Goal: Task Accomplishment & Management: Complete application form

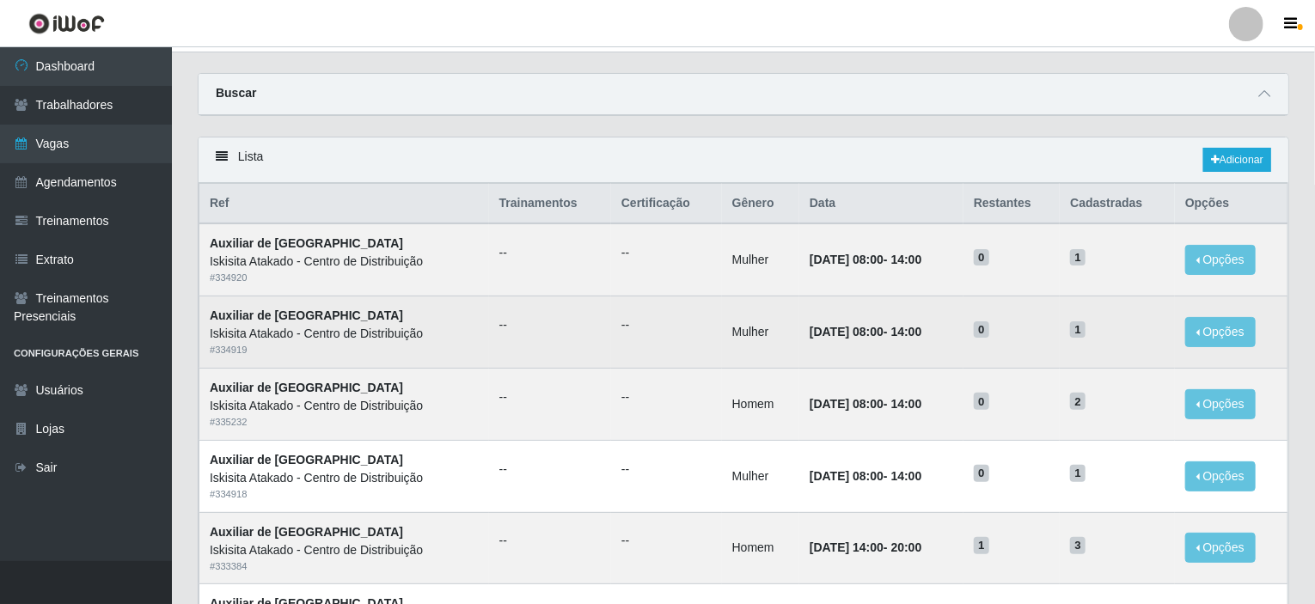
scroll to position [86, 0]
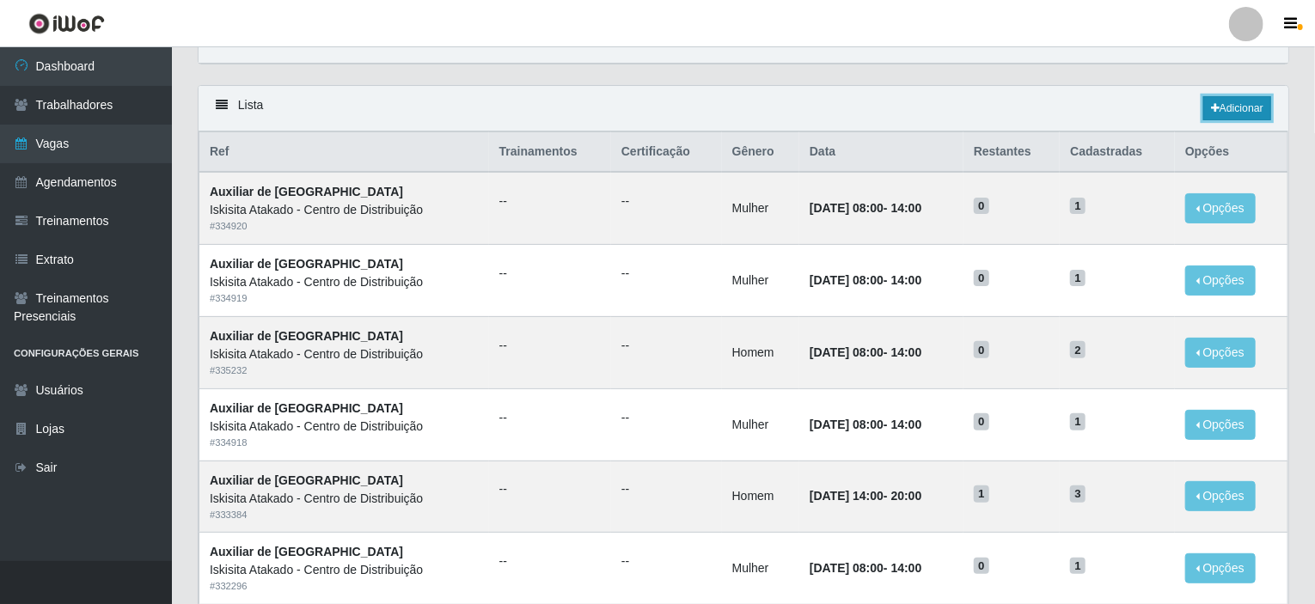
click at [1232, 99] on link "Adicionar" at bounding box center [1237, 108] width 68 height 24
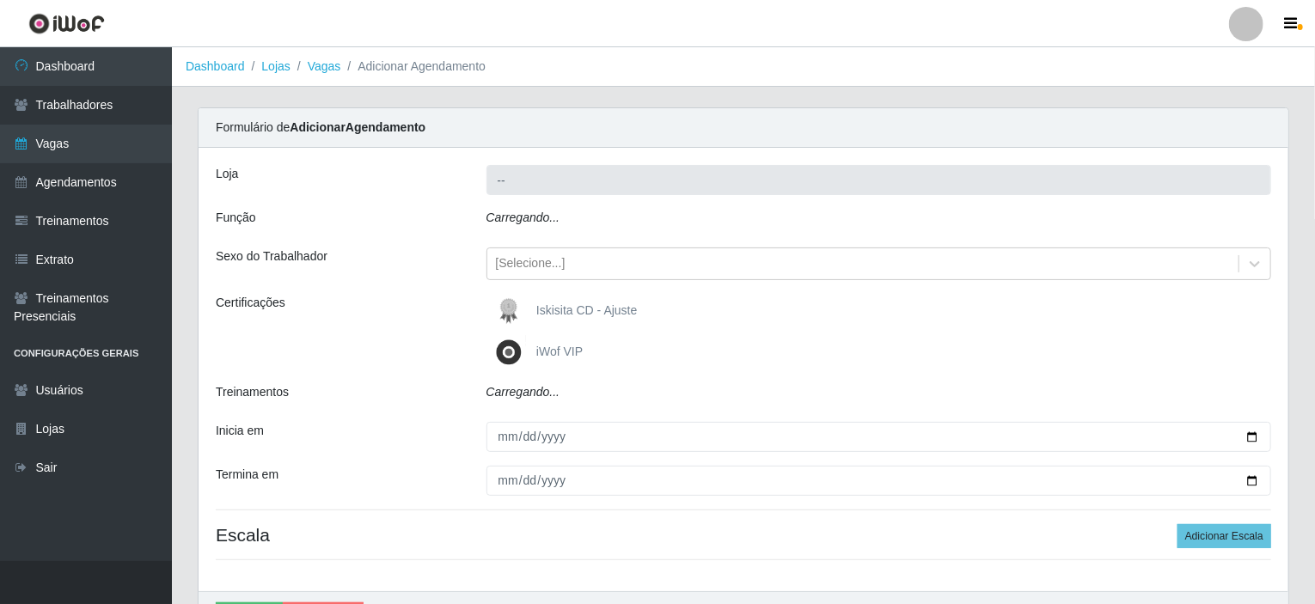
type input "Iskisita Atakado - Centro de Distribuição"
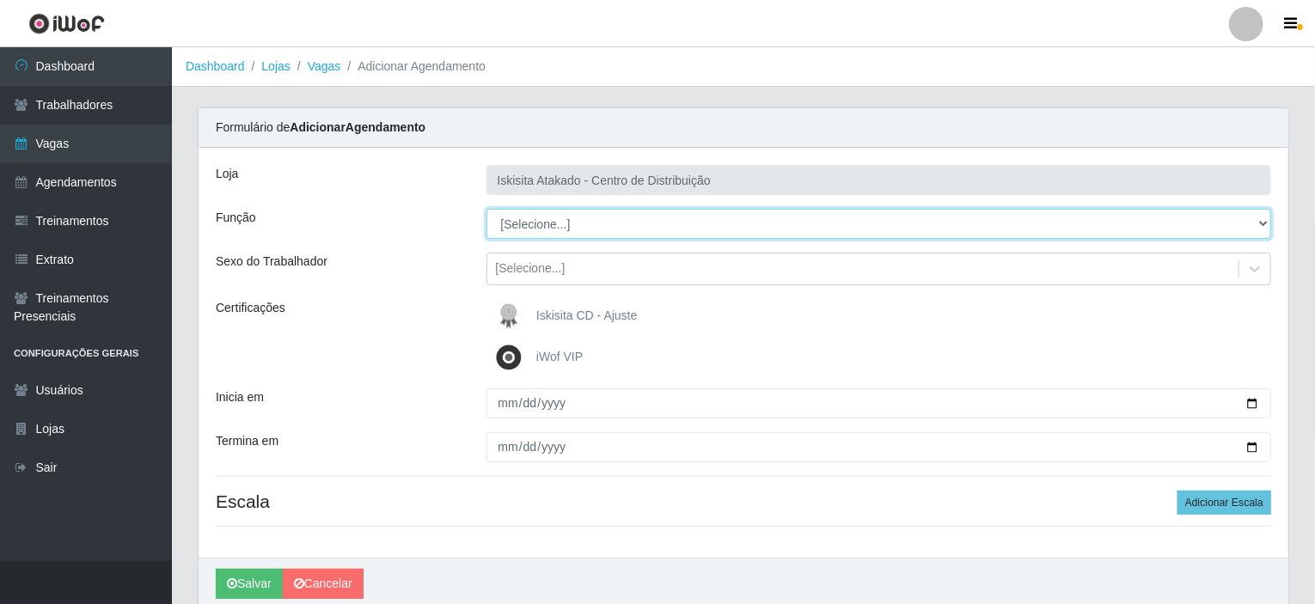
click at [564, 223] on select "[Selecione...] Auxiliar de Estoque Auxiliar de Estoque + Auxiliar de Estoque ++…" at bounding box center [878, 224] width 785 height 30
select select "75"
click at [486, 209] on select "[Selecione...] Auxiliar de Estoque Auxiliar de Estoque + Auxiliar de Estoque ++…" at bounding box center [878, 224] width 785 height 30
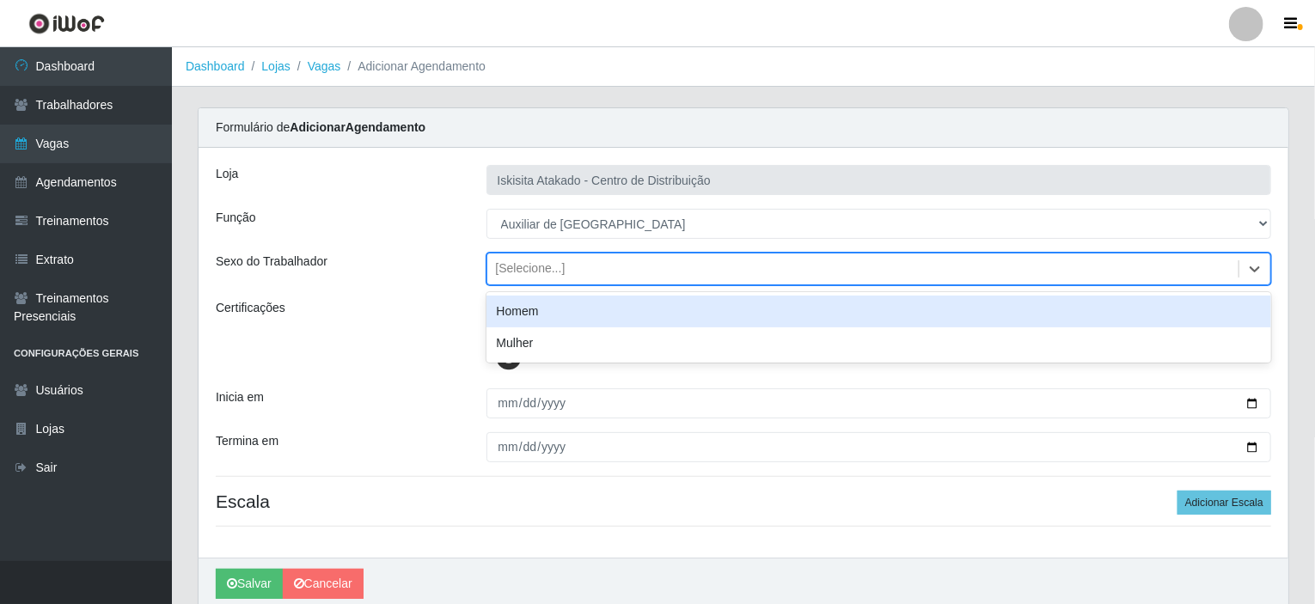
click at [552, 268] on div "[Selecione...]" at bounding box center [531, 269] width 70 height 18
click at [528, 308] on div "Homem" at bounding box center [878, 312] width 785 height 32
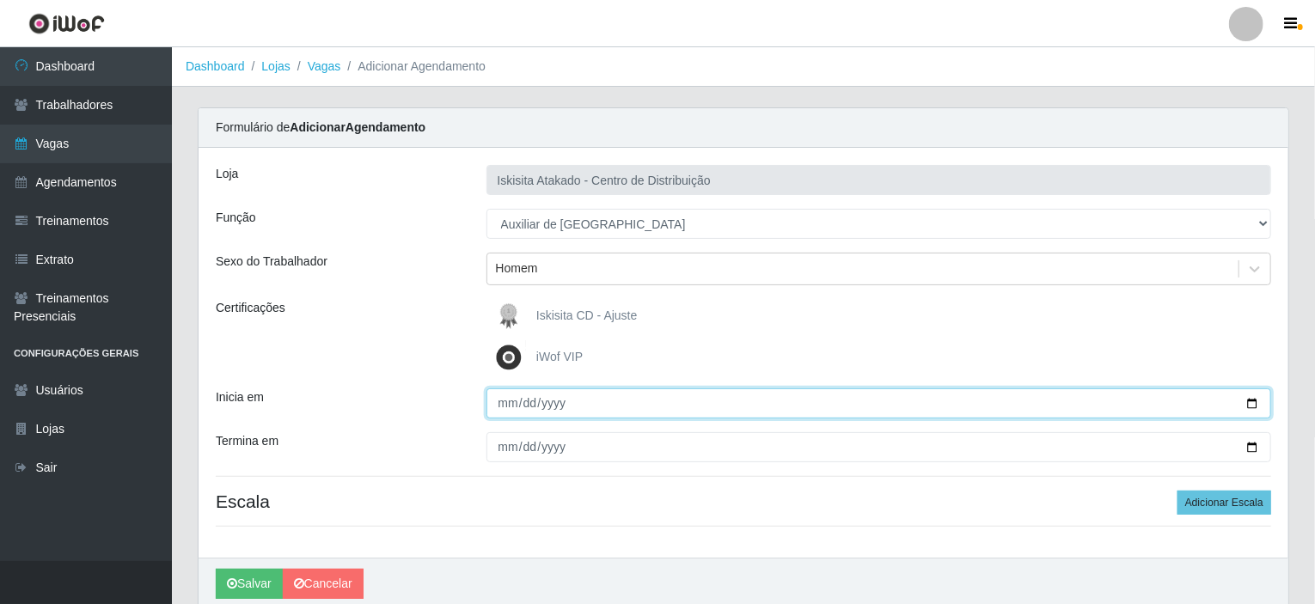
click at [503, 398] on input "Inicia em" at bounding box center [878, 403] width 785 height 30
click at [509, 404] on input "Inicia em" at bounding box center [878, 403] width 785 height 30
type input "[DATE]"
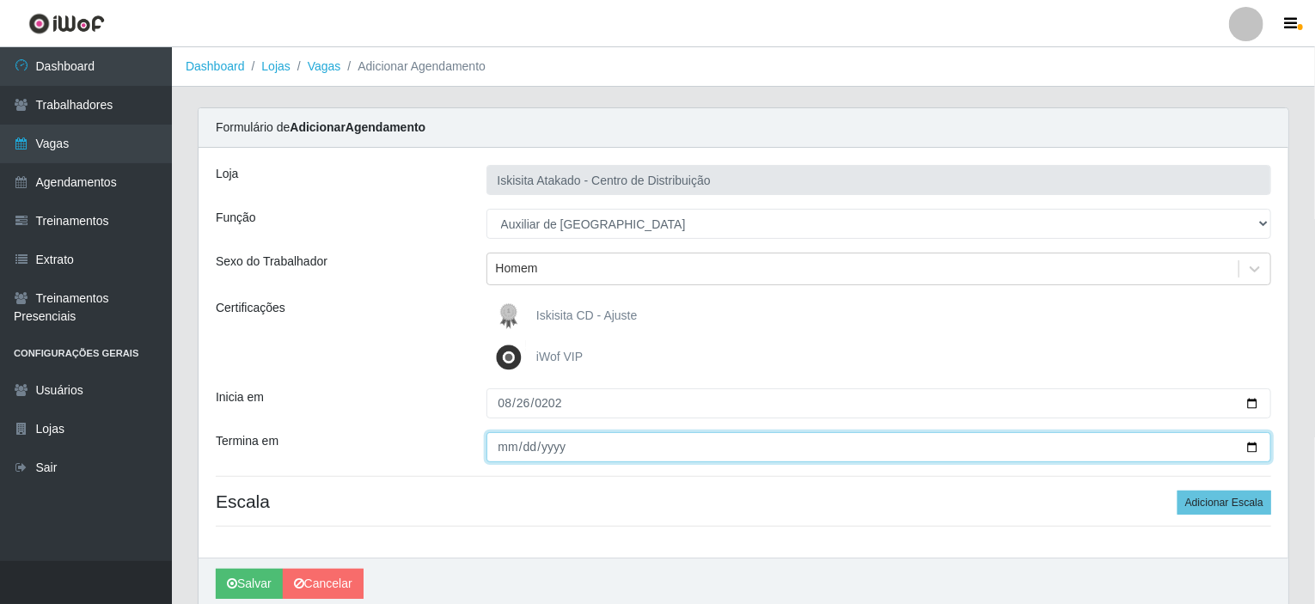
click at [505, 446] on input "Termina em" at bounding box center [878, 447] width 785 height 30
click at [502, 449] on input "Termina em" at bounding box center [878, 447] width 785 height 30
click at [503, 442] on input "Termina em" at bounding box center [878, 447] width 785 height 30
type input "[DATE]"
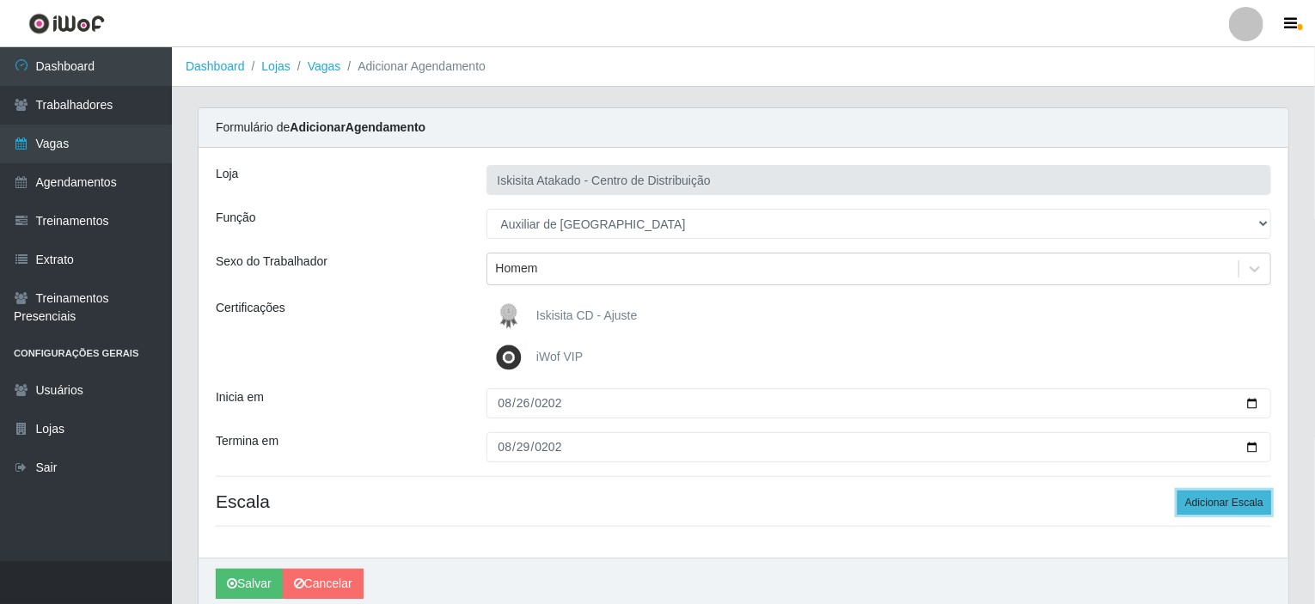
click at [1248, 497] on button "Adicionar Escala" at bounding box center [1224, 503] width 94 height 24
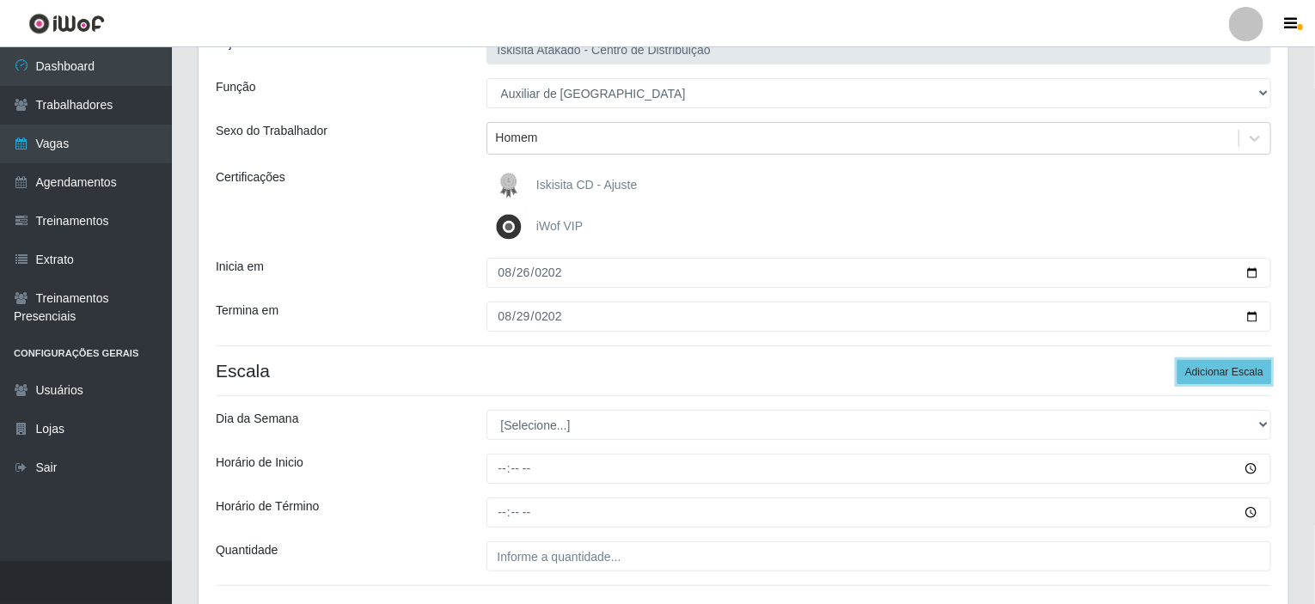
scroll to position [258, 0]
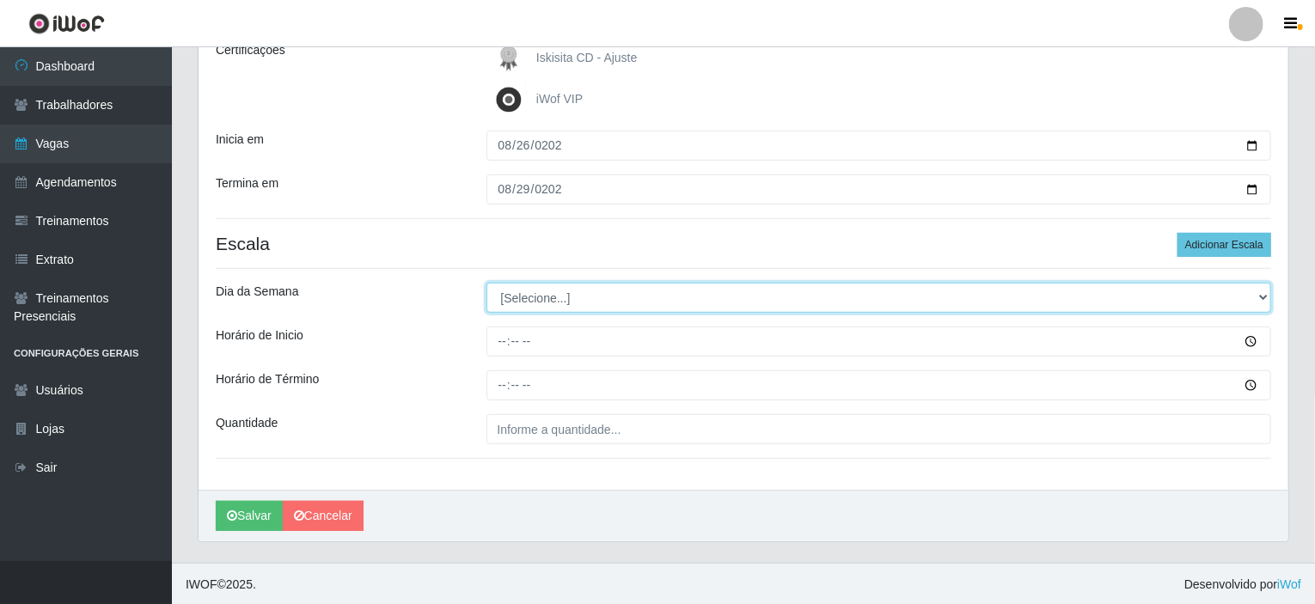
click at [622, 298] on select "[Selecione...] Segunda Terça Quarta Quinta Sexta Sábado Domingo" at bounding box center [878, 298] width 785 height 30
select select "2"
click at [486, 283] on select "[Selecione...] Segunda Terça Quarta Quinta Sexta Sábado Domingo" at bounding box center [878, 298] width 785 height 30
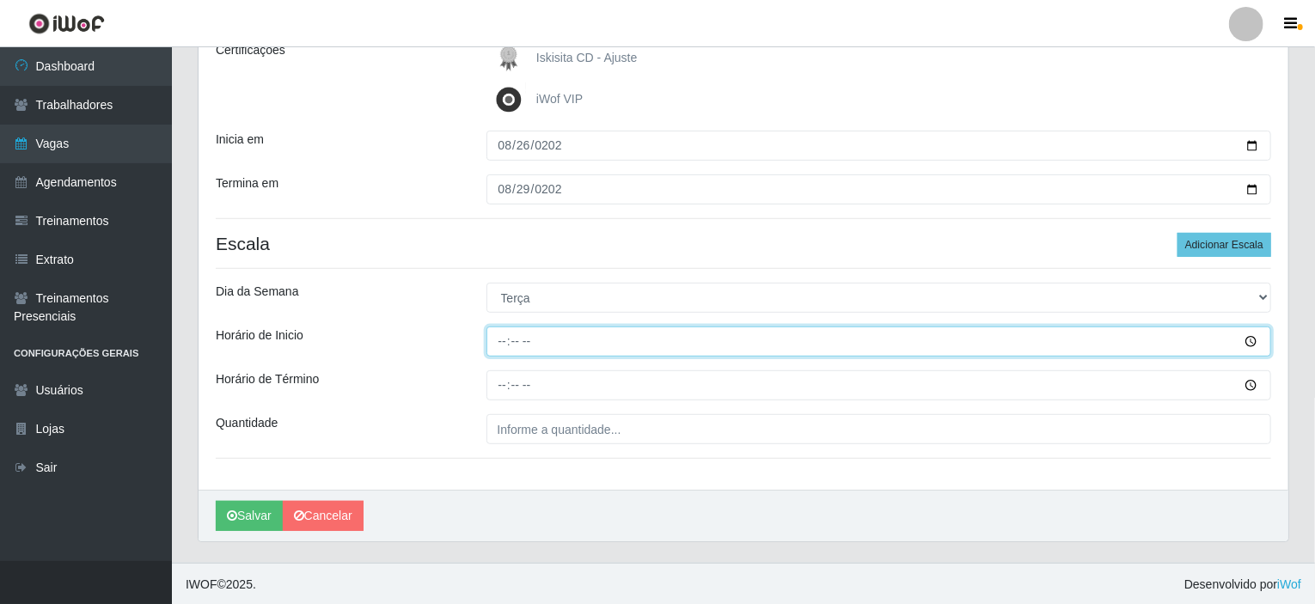
click at [510, 333] on input "Horário de Inicio" at bounding box center [878, 341] width 785 height 30
type input "22:00"
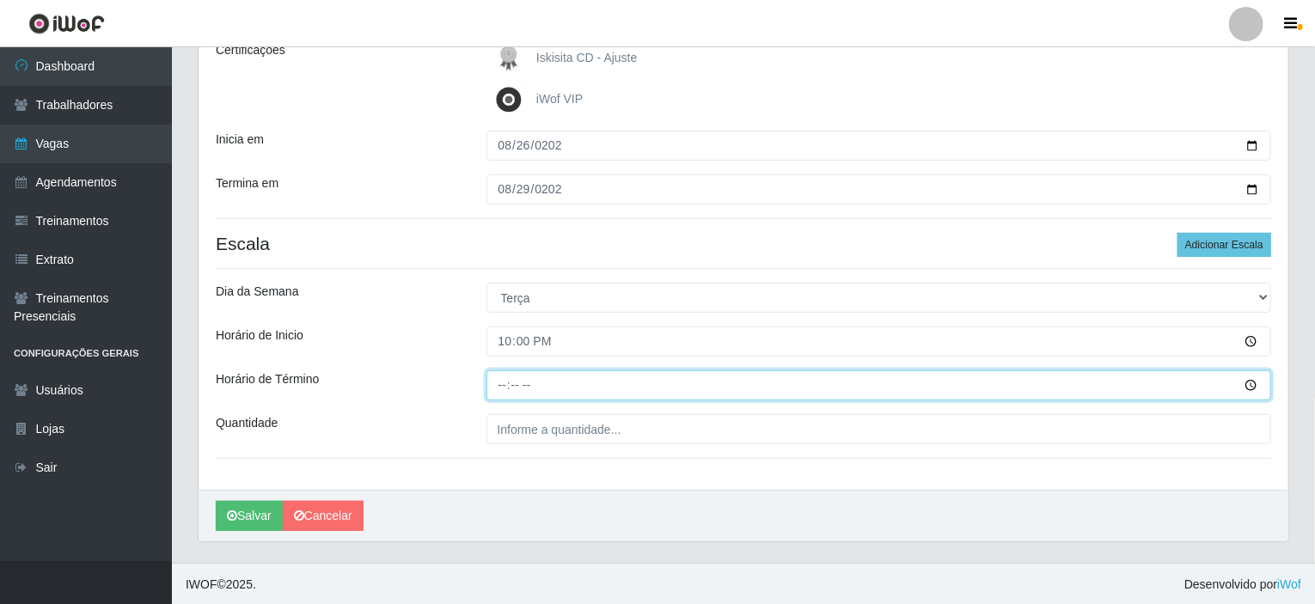
type input "04:00"
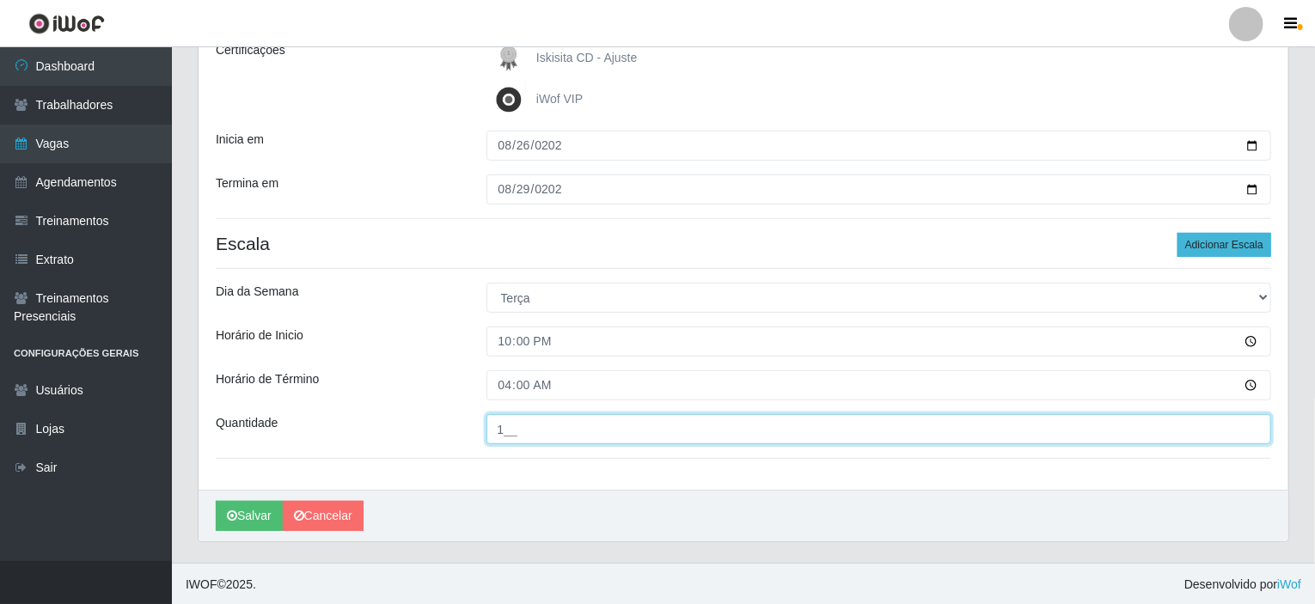
type input "1__"
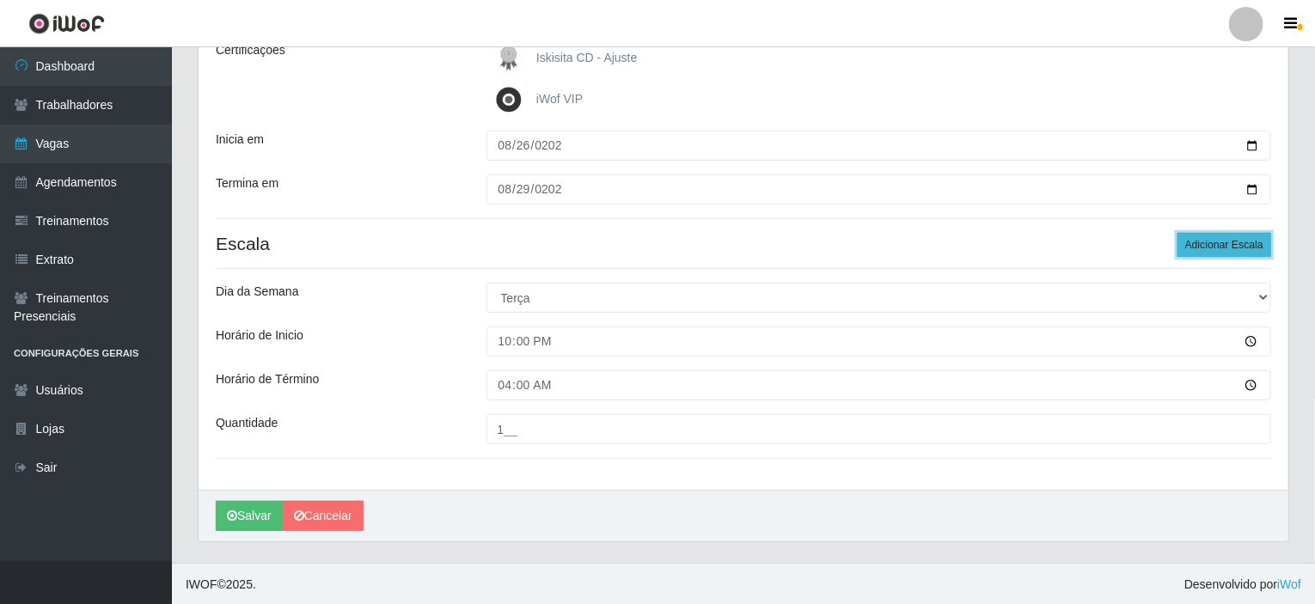
click at [1211, 244] on button "Adicionar Escala" at bounding box center [1224, 245] width 94 height 24
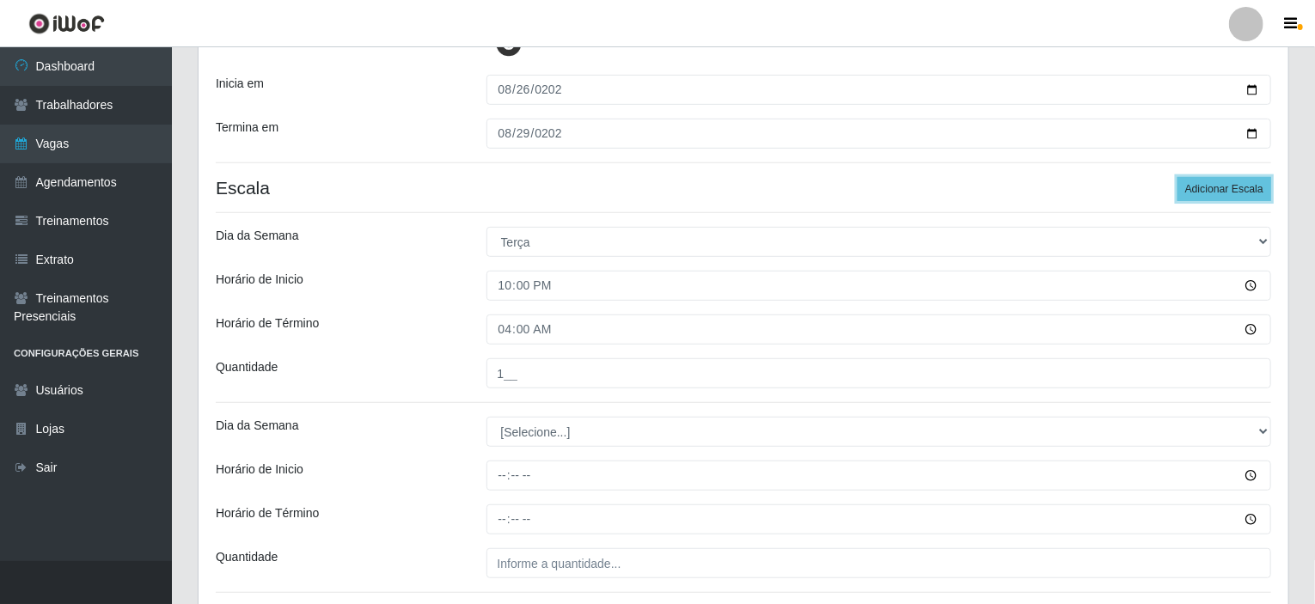
scroll to position [430, 0]
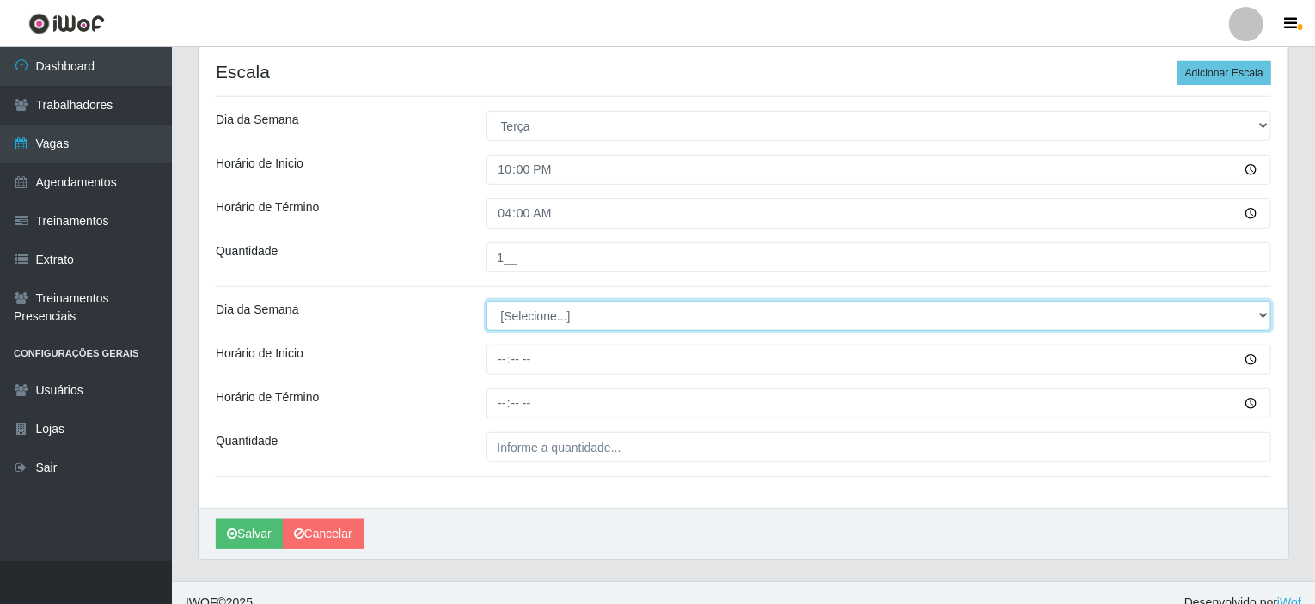
click at [512, 319] on select "[Selecione...] Segunda Terça Quarta Quinta Sexta Sábado Domingo" at bounding box center [878, 316] width 785 height 30
click at [615, 324] on select "[Selecione...] Segunda Terça Quarta Quinta Sexta Sábado Domingo" at bounding box center [878, 316] width 785 height 30
select select "3"
click at [486, 301] on select "[Selecione...] Segunda Terça Quarta Quinta Sexta Sábado Domingo" at bounding box center [878, 316] width 785 height 30
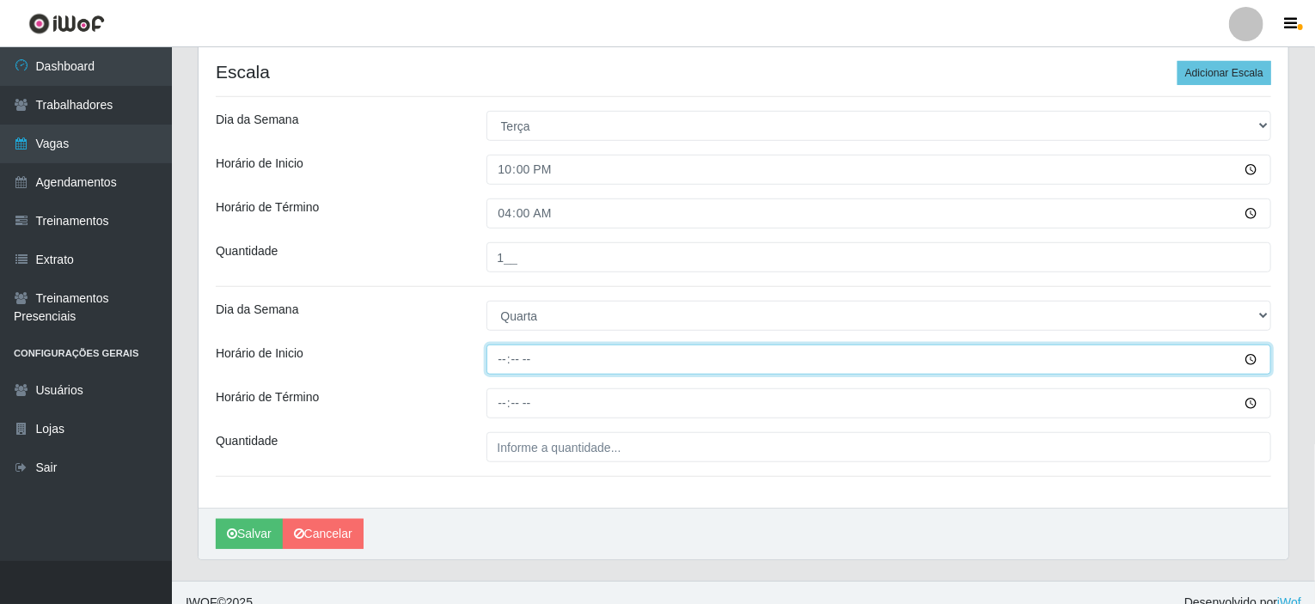
click at [505, 358] on input "Horário de Inicio" at bounding box center [878, 360] width 785 height 30
type input "22:00"
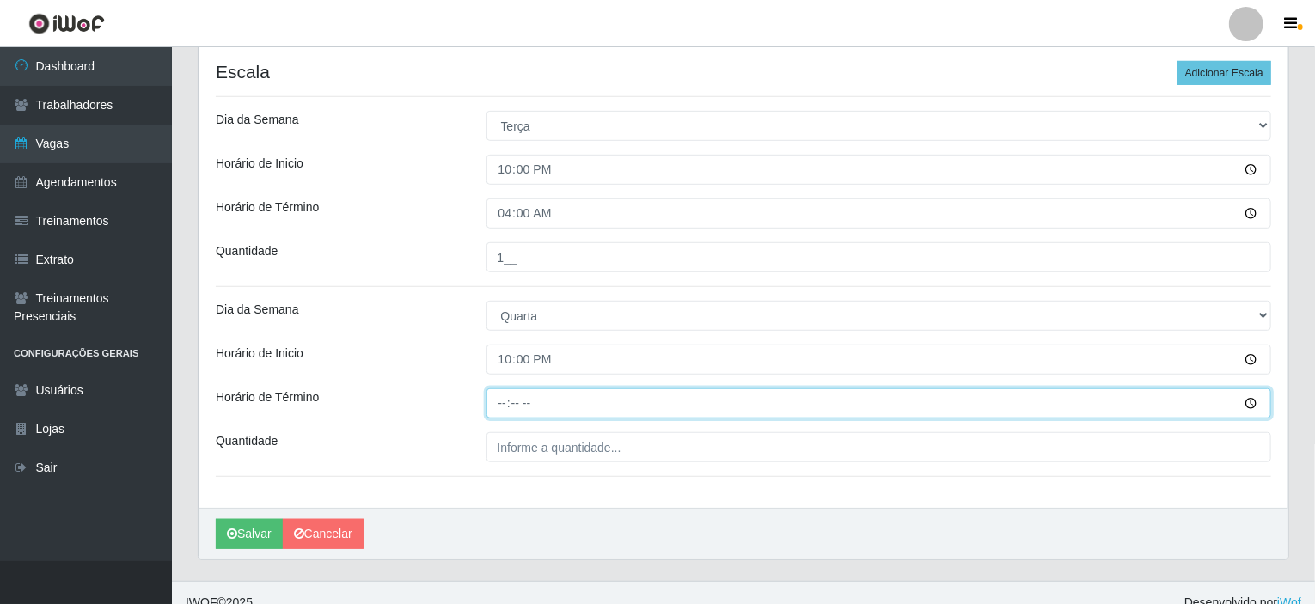
type input "04:00"
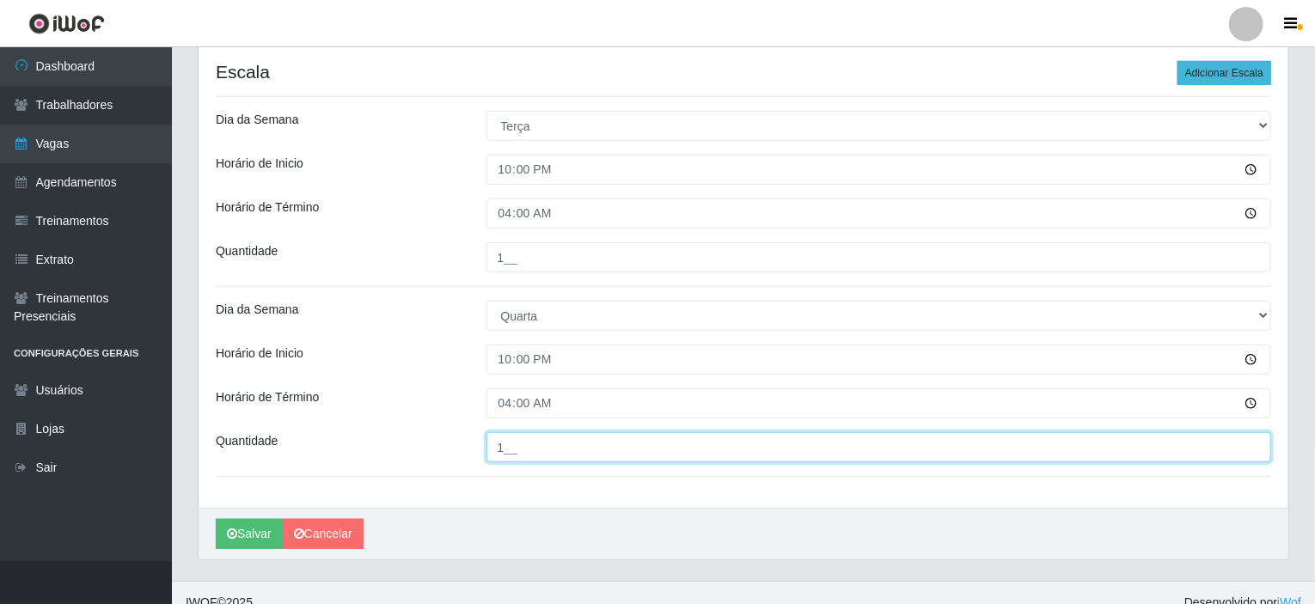
type input "1__"
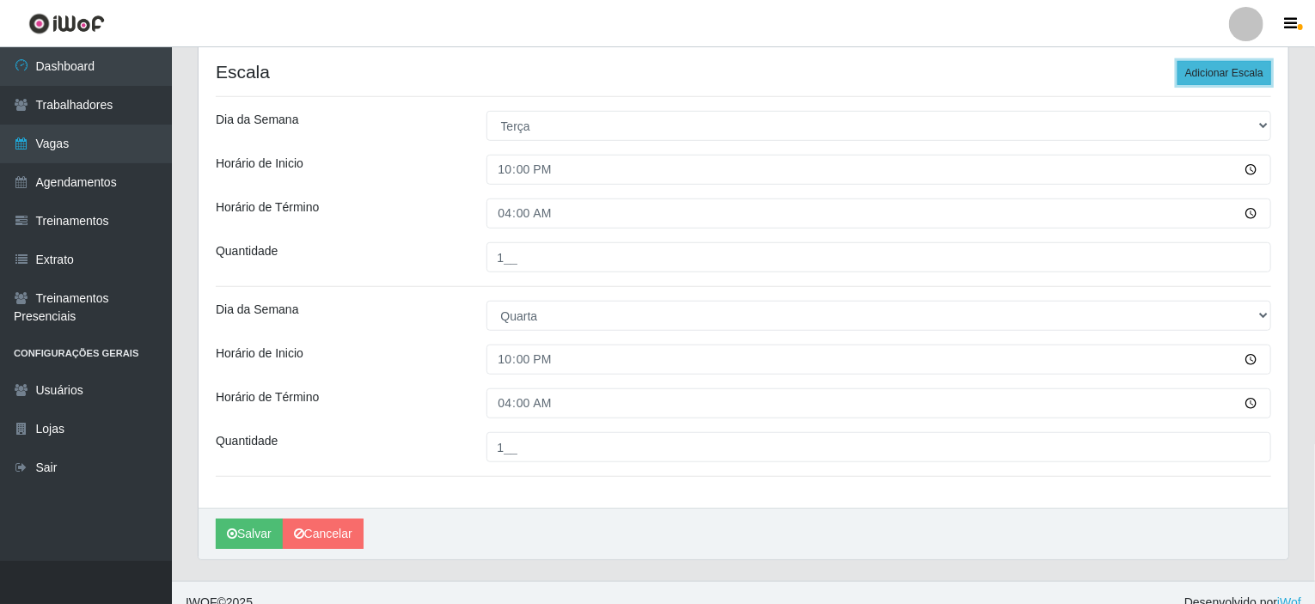
click at [1205, 67] on button "Adicionar Escala" at bounding box center [1224, 73] width 94 height 24
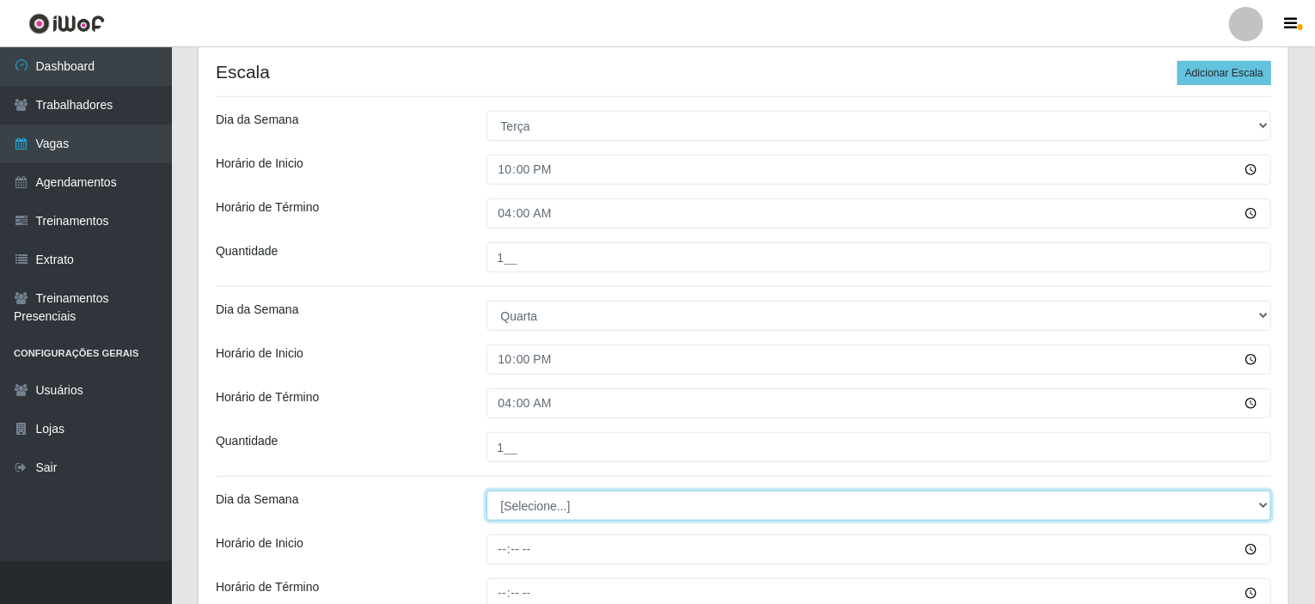
click at [573, 498] on select "[Selecione...] Segunda Terça Quarta Quinta Sexta Sábado Domingo" at bounding box center [878, 506] width 785 height 30
select select "4"
click at [486, 491] on select "[Selecione...] Segunda Terça Quarta Quinta Sexta Sábado Domingo" at bounding box center [878, 506] width 785 height 30
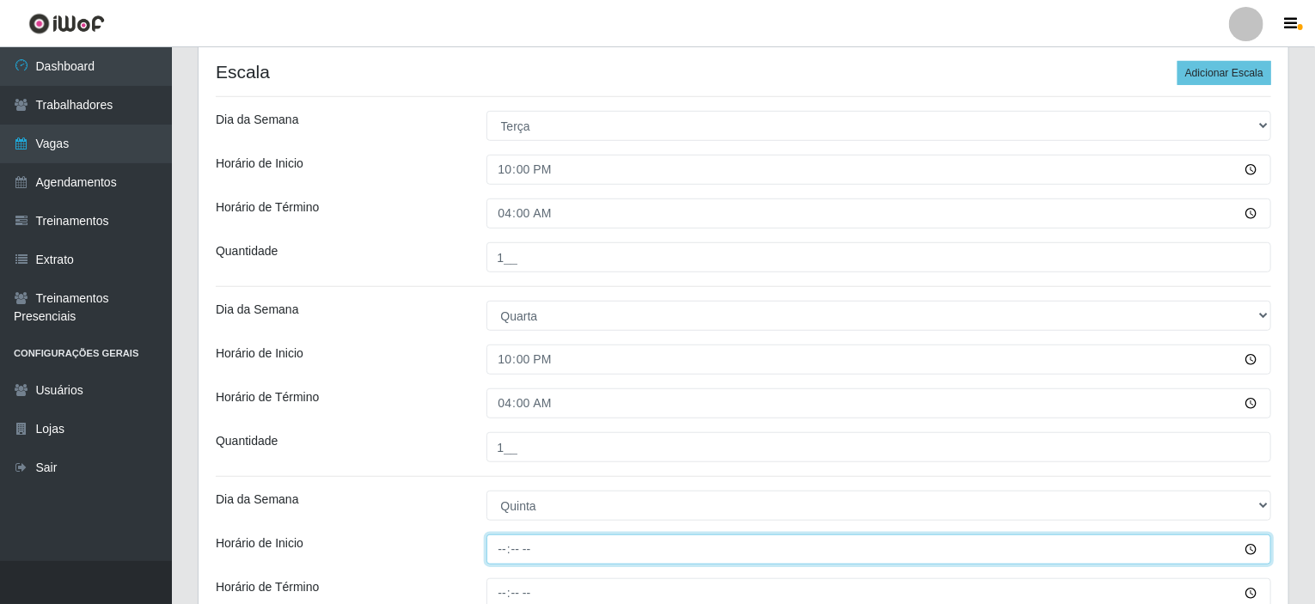
click at [503, 540] on input "Horário de Inicio" at bounding box center [878, 549] width 785 height 30
type input "22:00"
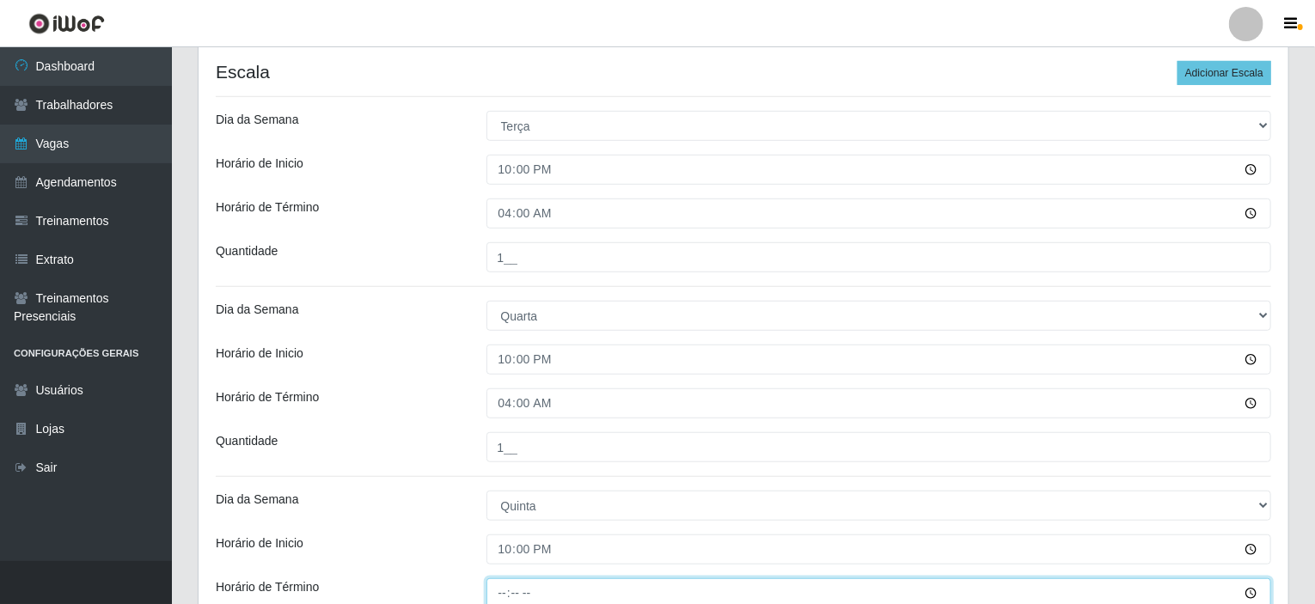
scroll to position [433, 0]
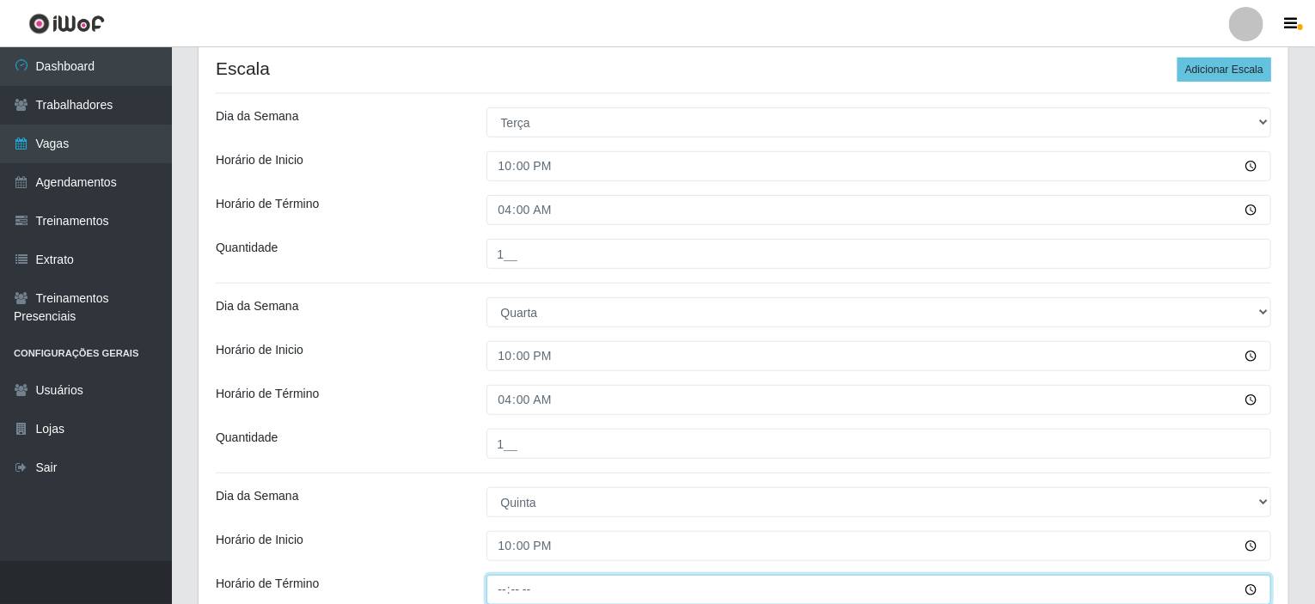
type input "04:00"
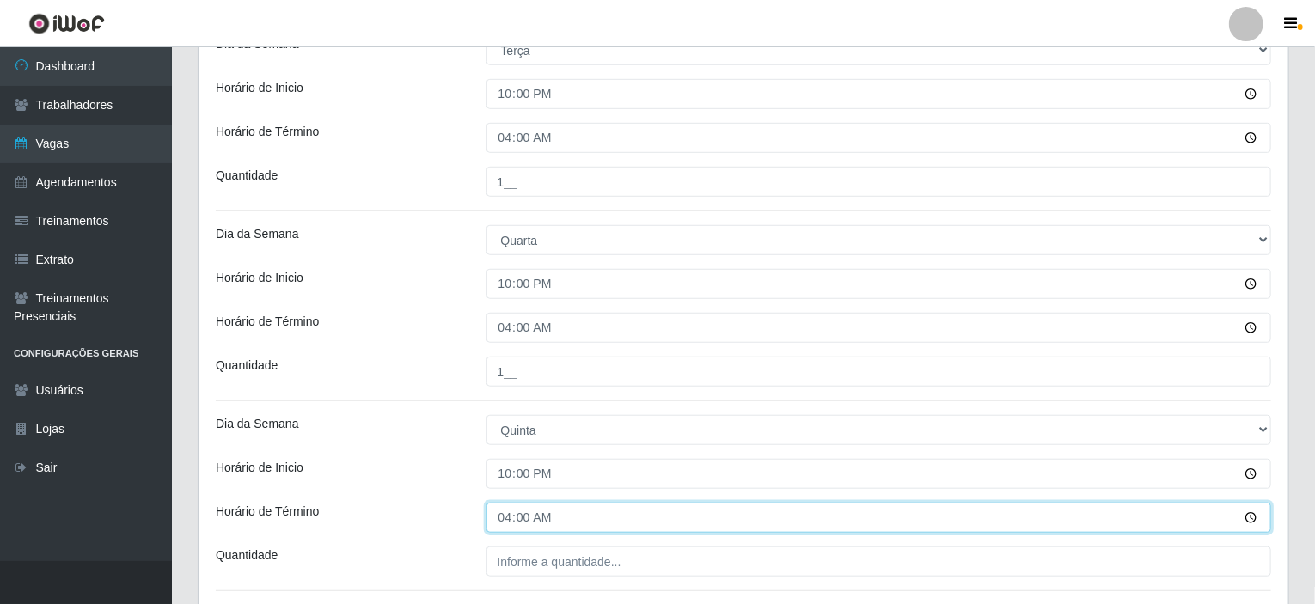
scroll to position [605, 0]
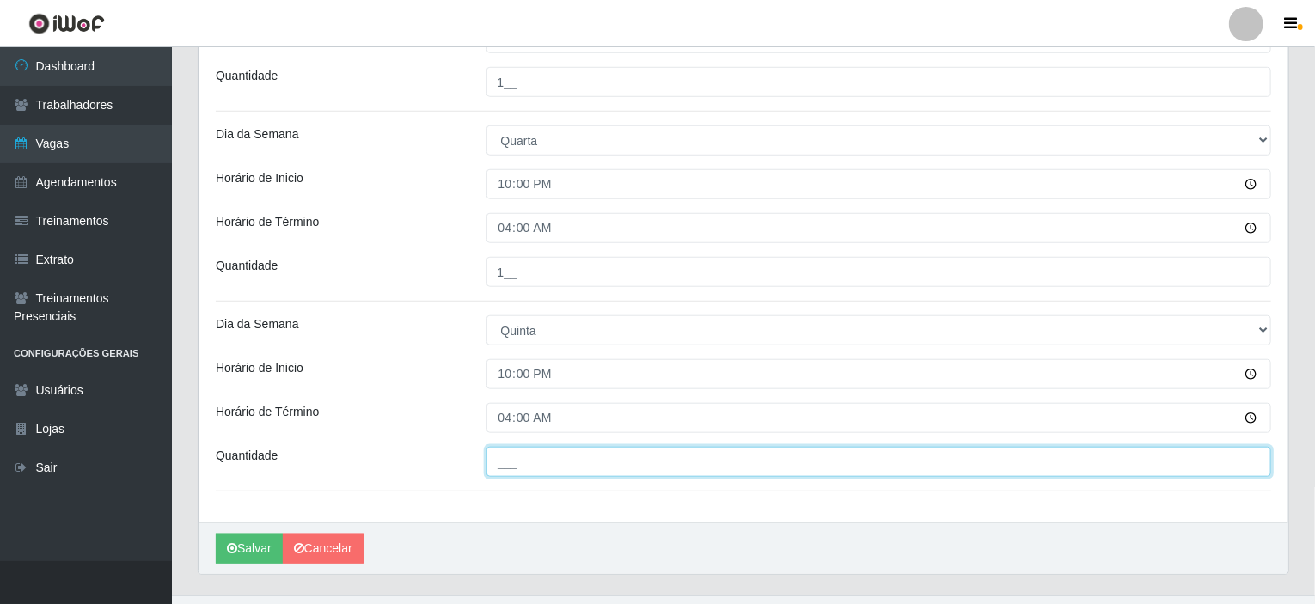
click at [519, 461] on input "___" at bounding box center [878, 462] width 785 height 30
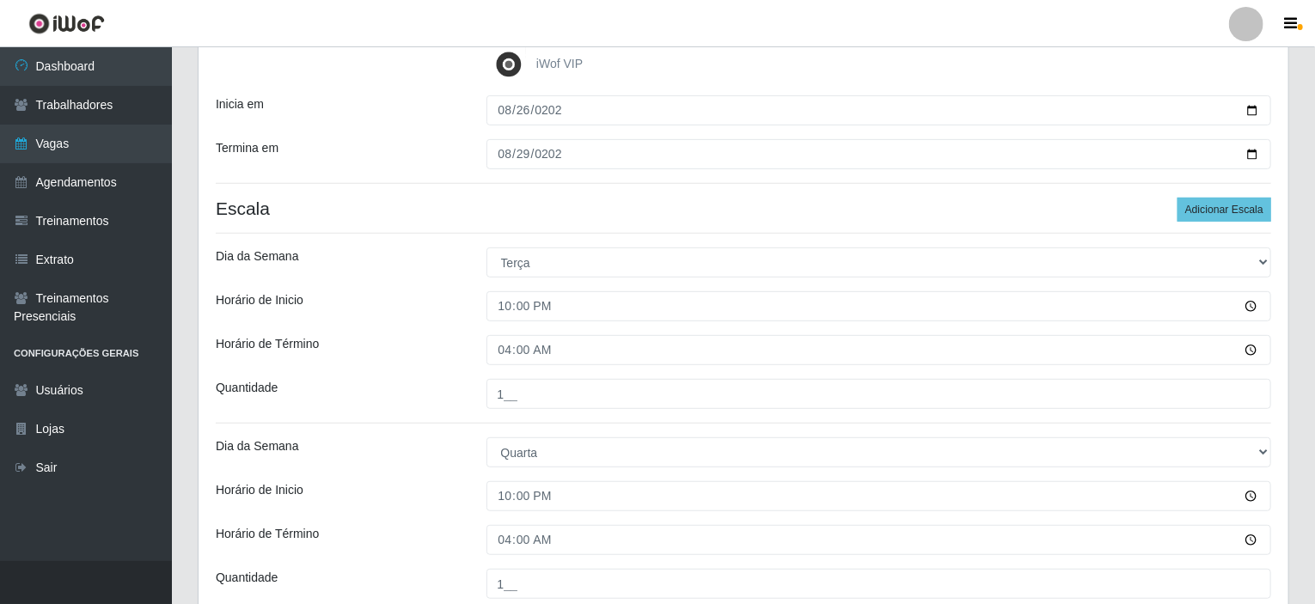
scroll to position [465, 0]
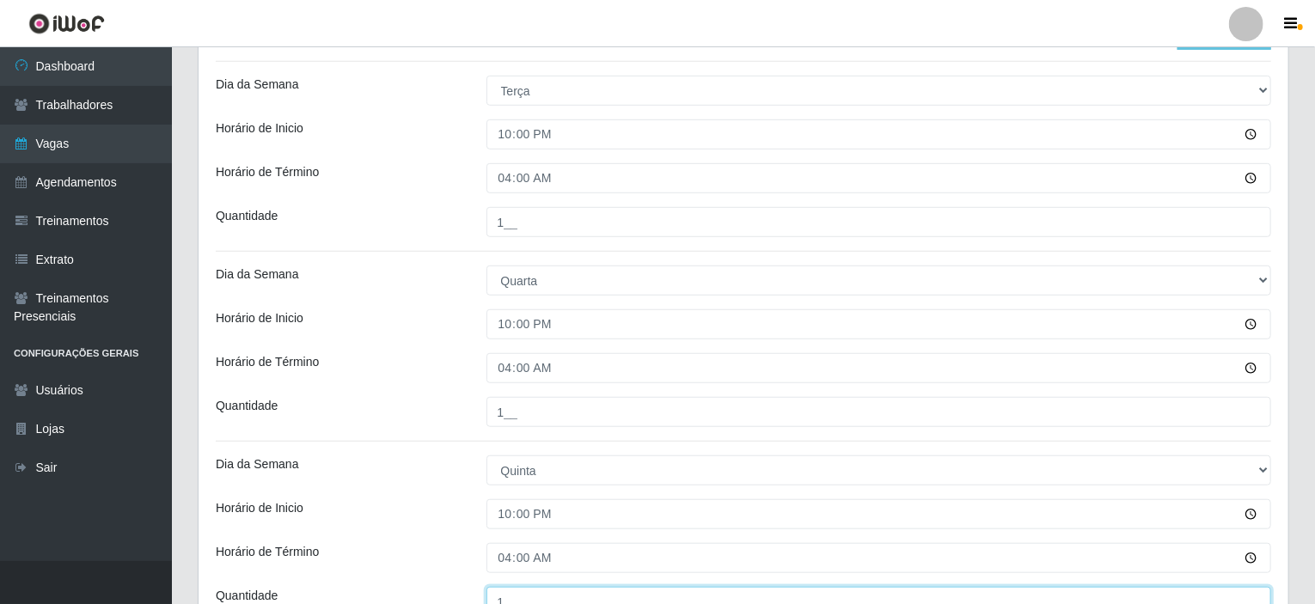
type input "1__"
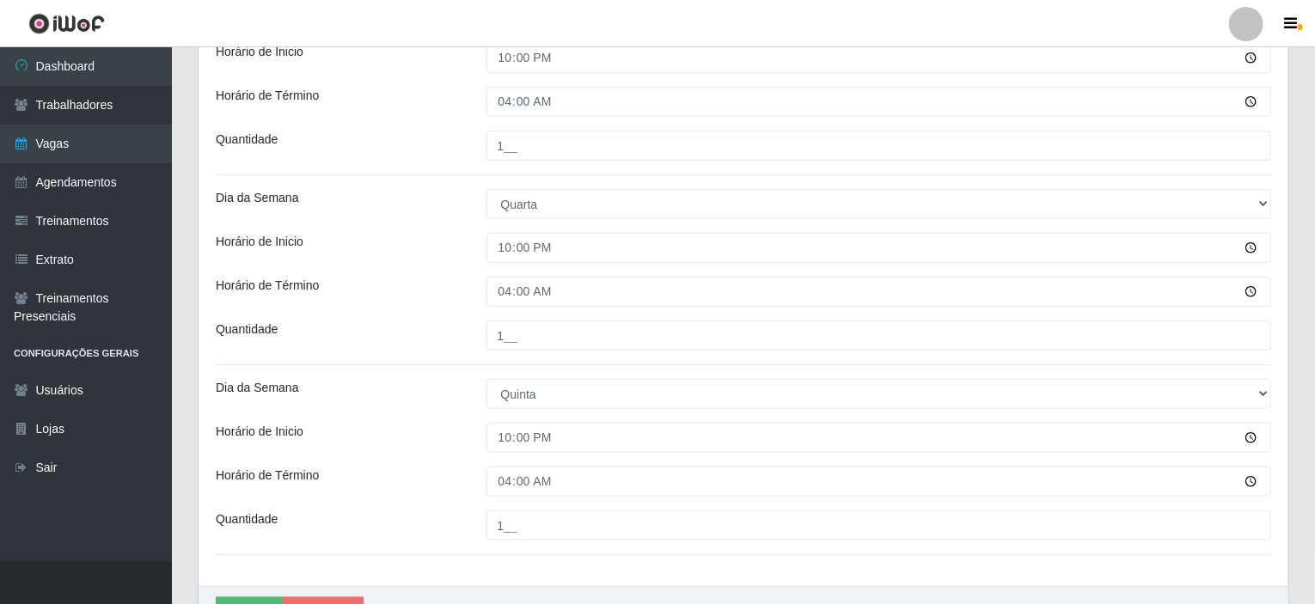
scroll to position [637, 0]
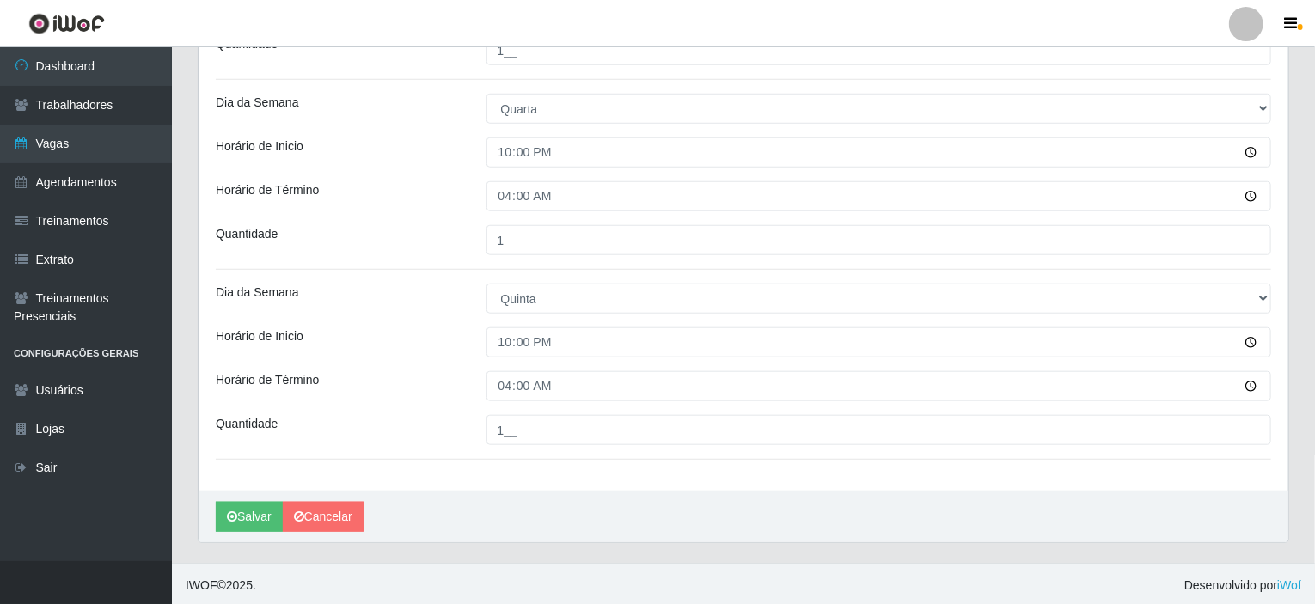
click at [680, 515] on div "[PERSON_NAME]" at bounding box center [742, 517] width 1089 height 52
